Goal: Navigation & Orientation: Go to known website

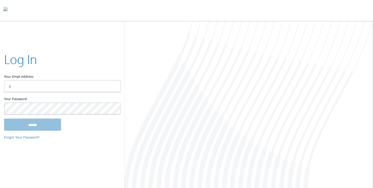
type input "**********"
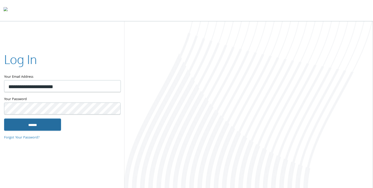
click at [45, 124] on input "******" at bounding box center [32, 124] width 57 height 12
